Goal: Information Seeking & Learning: Learn about a topic

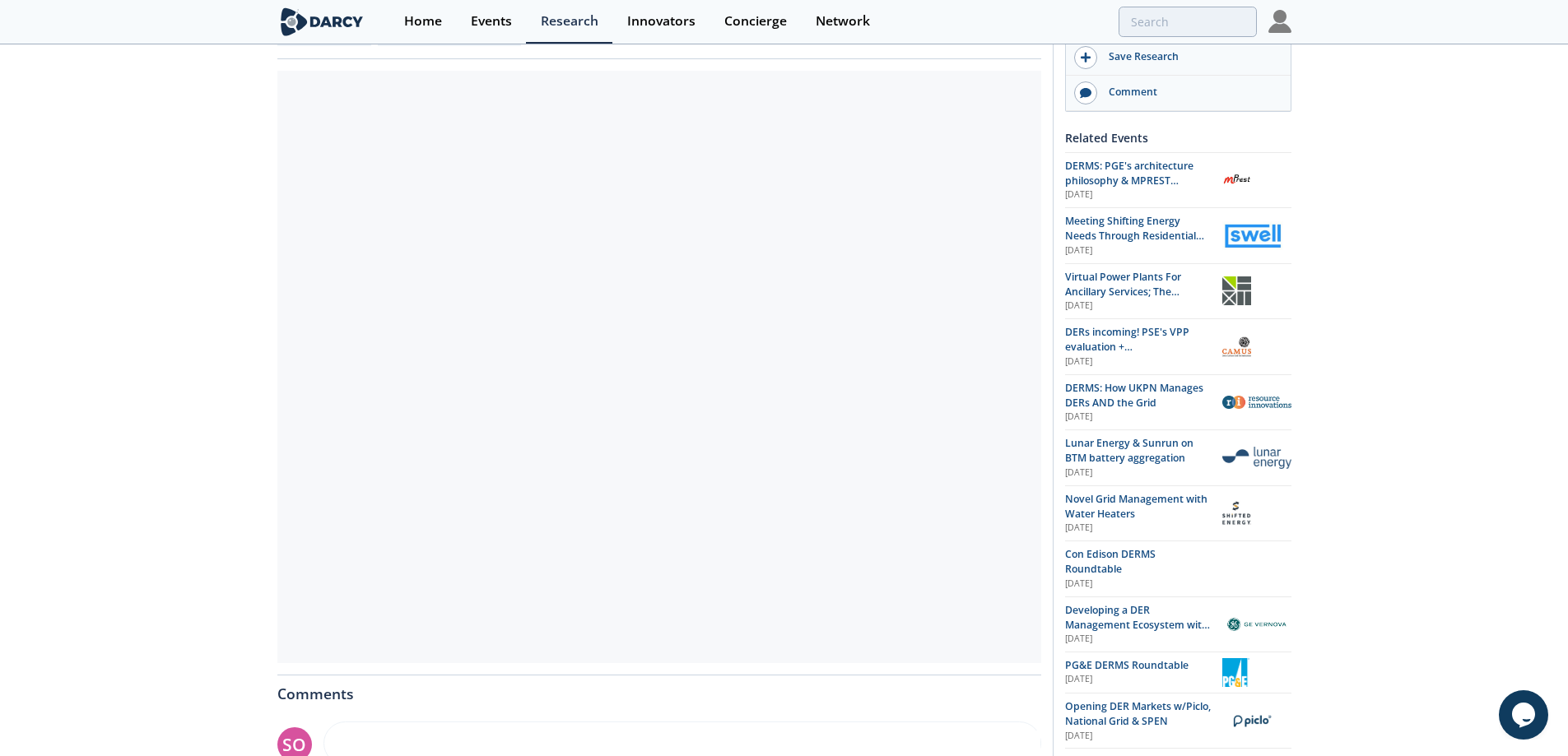
scroll to position [220, 0]
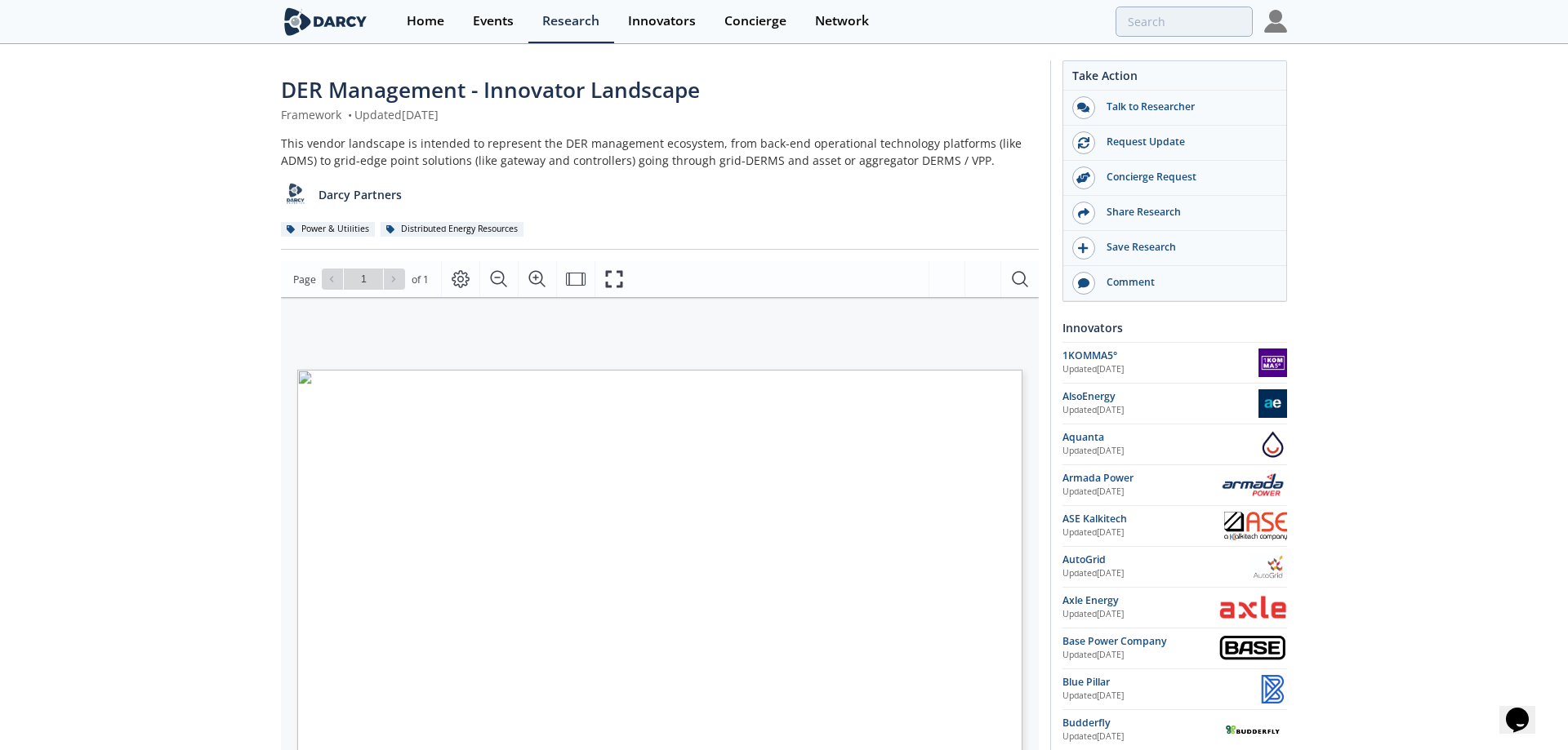
drag, startPoint x: 621, startPoint y: 282, endPoint x: 621, endPoint y: 382, distance: 100.0
click at [621, 283] on icon "Fullscreen" at bounding box center [613, 279] width 20 height 20
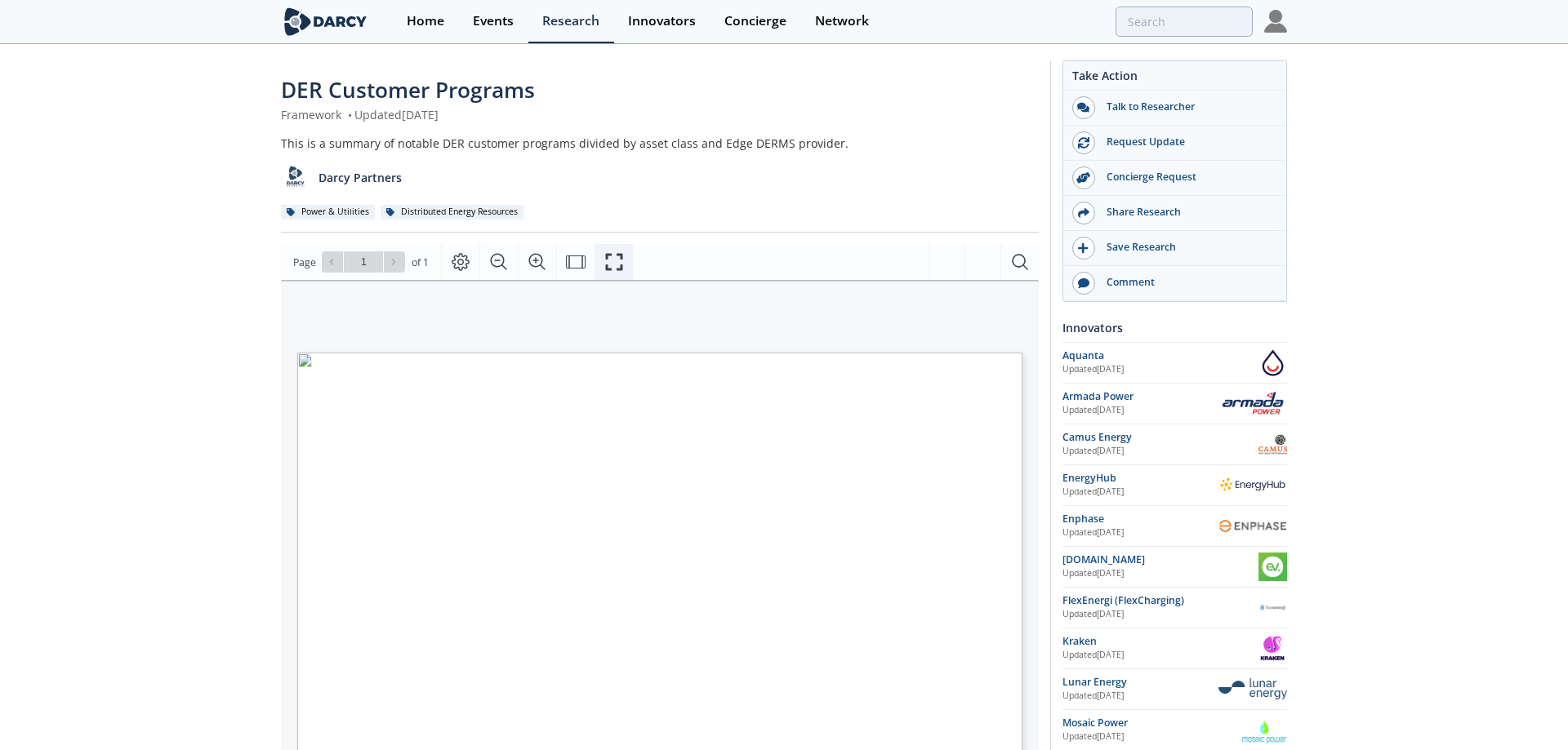
drag, startPoint x: 614, startPoint y: 260, endPoint x: 614, endPoint y: 360, distance: 100.0
click at [614, 261] on icon "Fullscreen" at bounding box center [613, 262] width 20 height 20
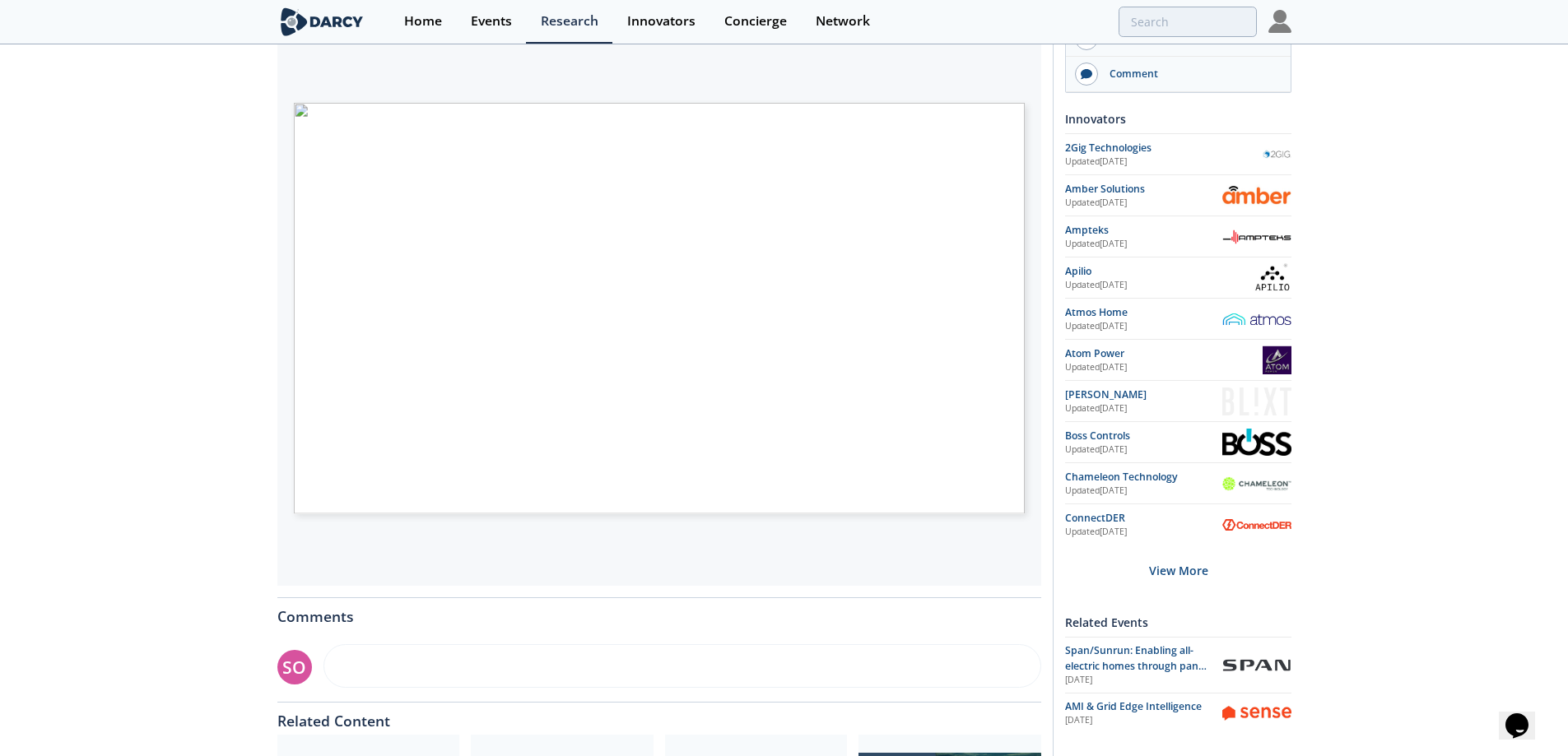
scroll to position [274, 0]
